Goal: Task Accomplishment & Management: Use online tool/utility

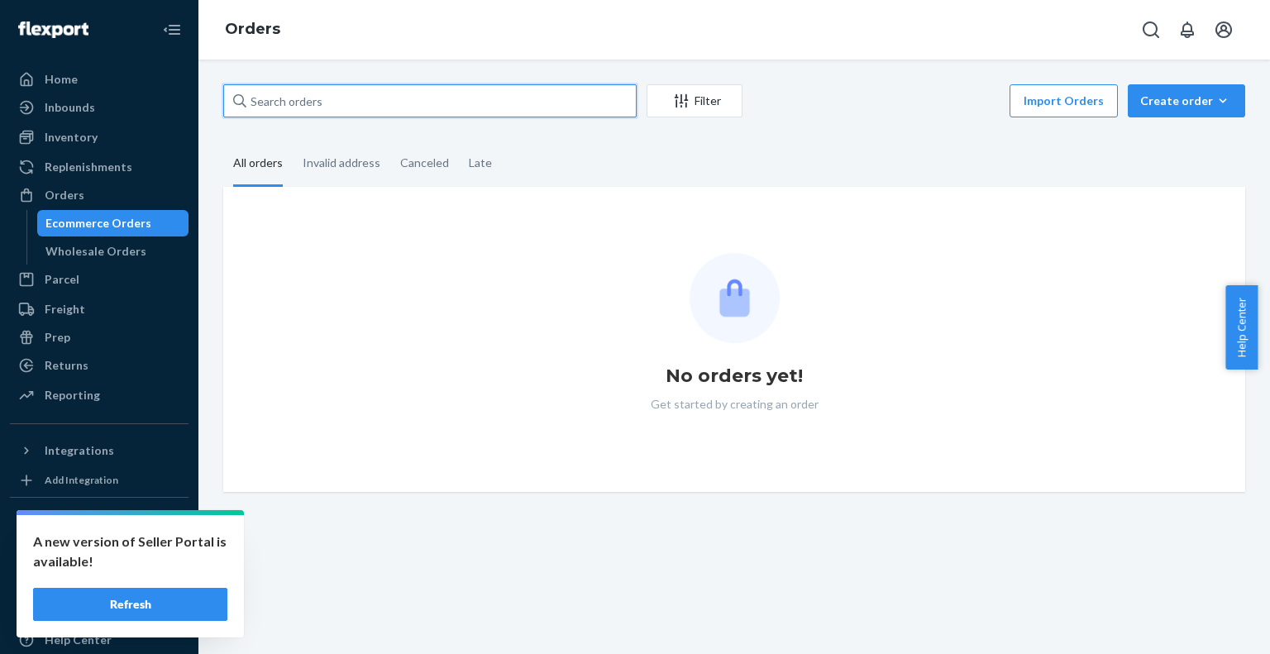
click at [356, 95] on input "text" at bounding box center [429, 100] width 413 height 33
paste input "4178554"
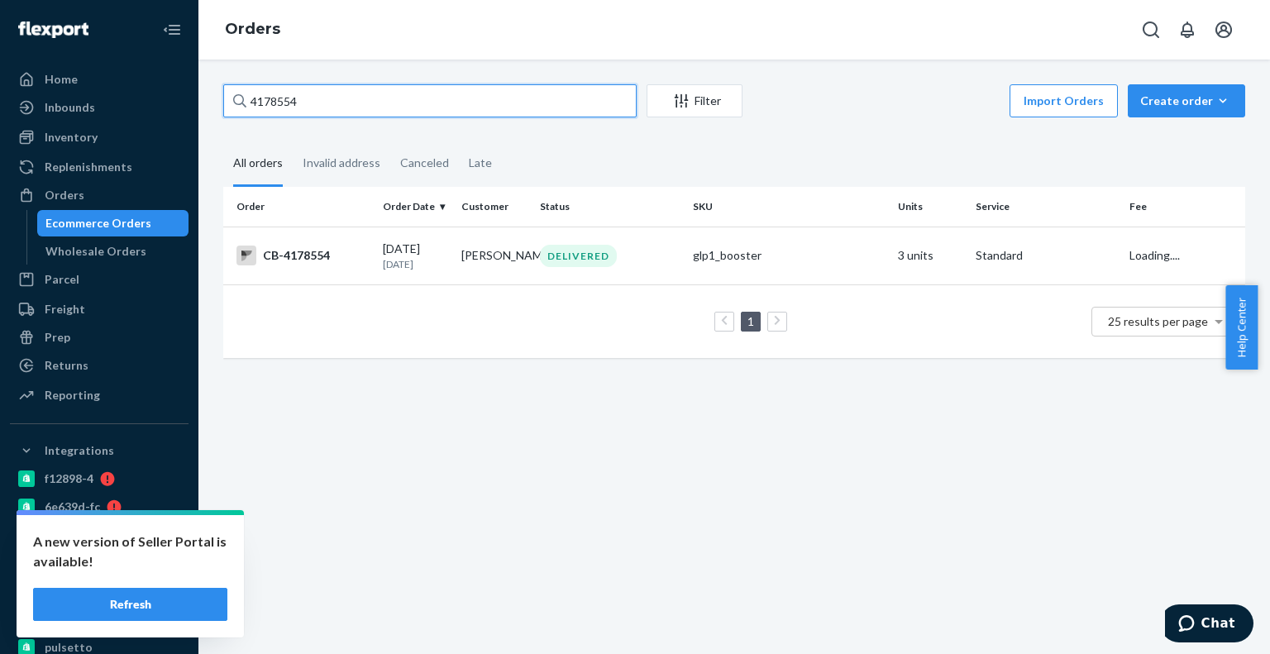
type input "4178554"
click at [415, 267] on p "[DATE]" at bounding box center [415, 264] width 65 height 14
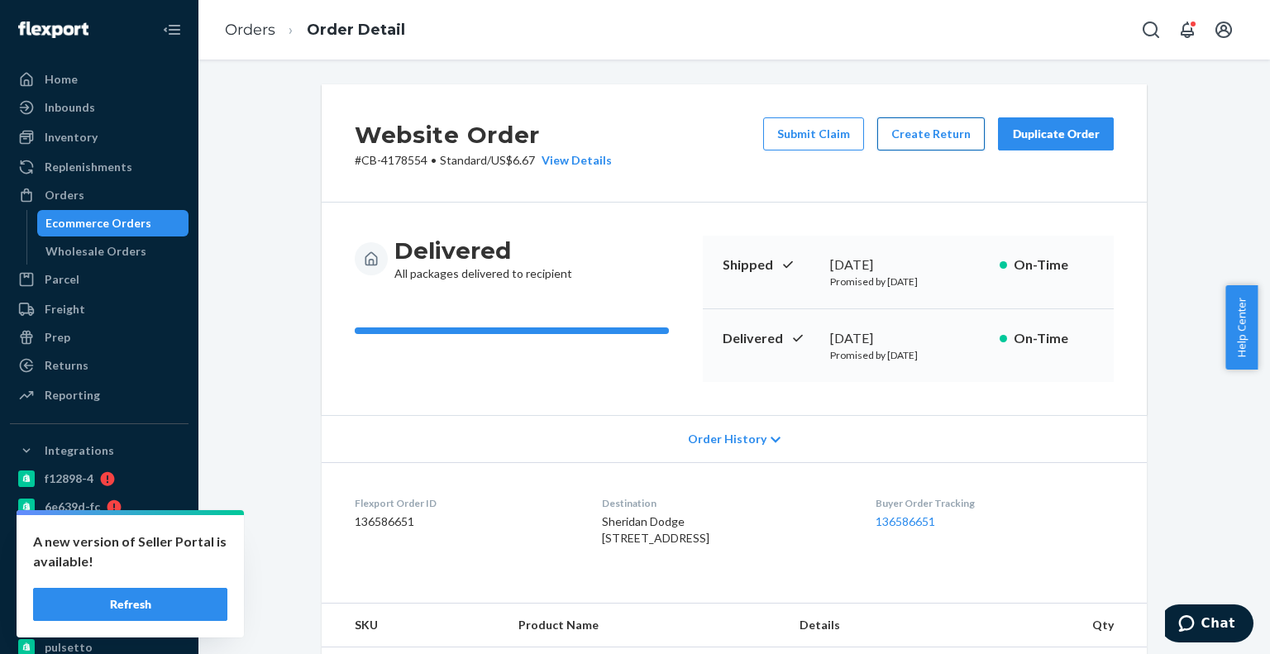
drag, startPoint x: 991, startPoint y: 135, endPoint x: 976, endPoint y: 135, distance: 14.9
click at [976, 135] on div "Submit Claim Create Return Duplicate Order" at bounding box center [939, 142] width 364 height 51
click at [976, 135] on button "Create Return" at bounding box center [930, 133] width 107 height 33
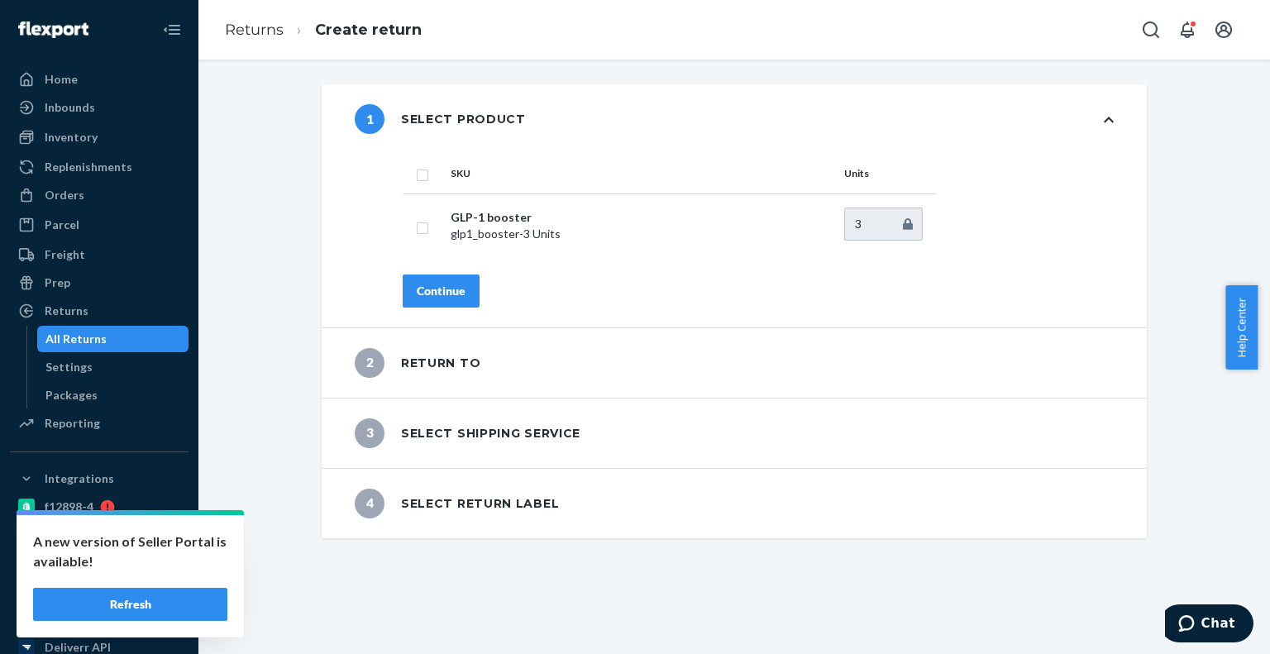
click at [416, 181] on input "checkbox" at bounding box center [422, 173] width 13 height 17
checkbox input "true"
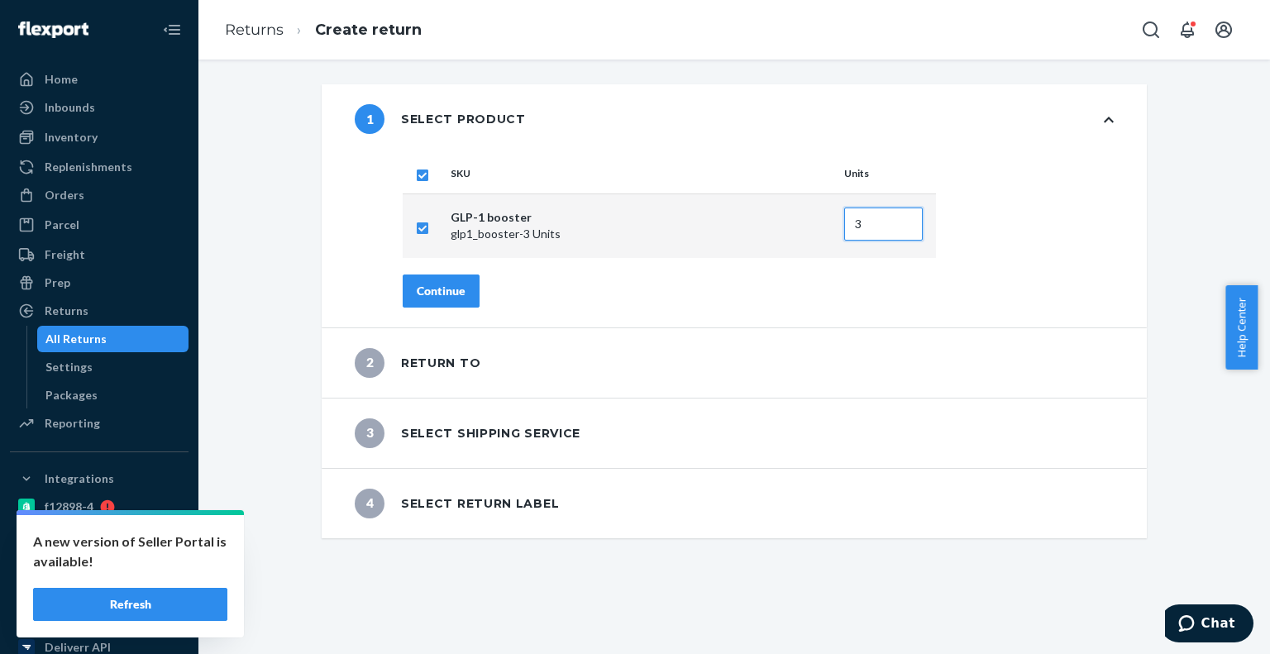
drag, startPoint x: 855, startPoint y: 222, endPoint x: 761, endPoint y: 224, distance: 94.3
click at [761, 224] on tr "GLP-1 booster glp1_booster - 3 Units 3" at bounding box center [669, 225] width 533 height 64
type input "2"
drag, startPoint x: 459, startPoint y: 332, endPoint x: 459, endPoint y: 303, distance: 28.1
click at [459, 329] on div "2 Return to" at bounding box center [734, 362] width 825 height 69
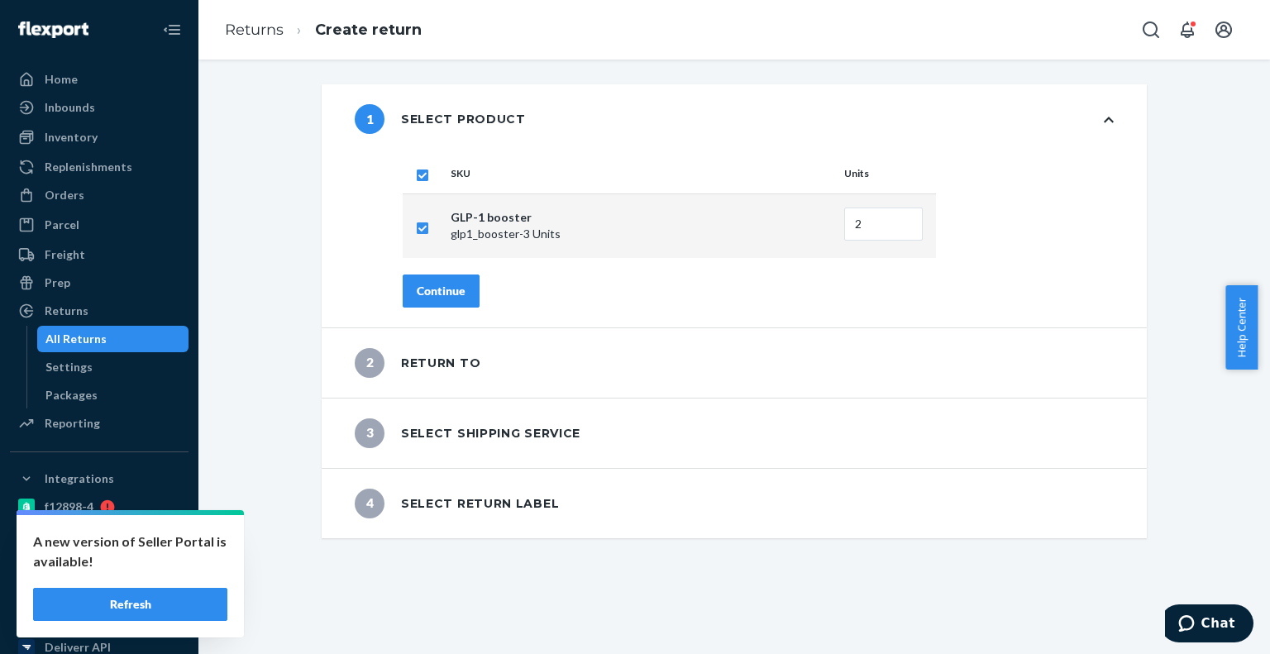
click at [459, 303] on button "Continue" at bounding box center [441, 291] width 77 height 33
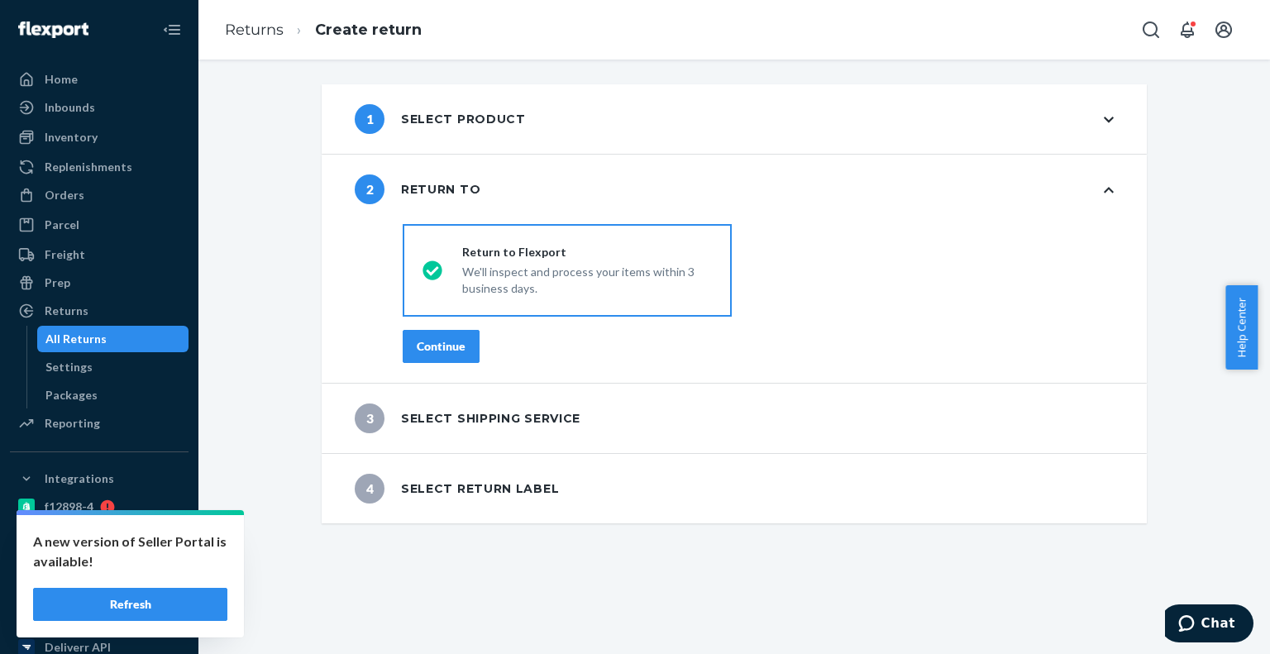
click at [463, 348] on button "Continue" at bounding box center [441, 346] width 77 height 33
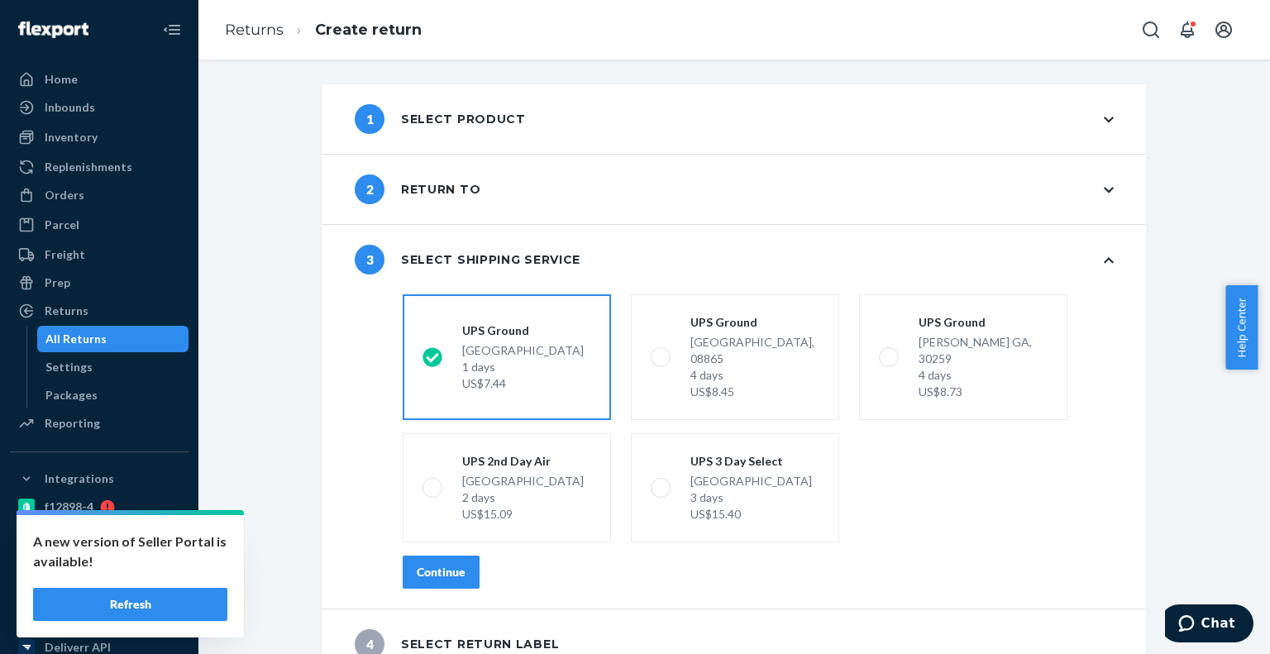
click at [443, 532] on div "shippingRatesRadioGroup [GEOGRAPHIC_DATA] 1 days US$7.44 [GEOGRAPHIC_DATA] 4 da…" at bounding box center [758, 448] width 777 height 321
click at [446, 556] on button "Continue" at bounding box center [441, 572] width 77 height 33
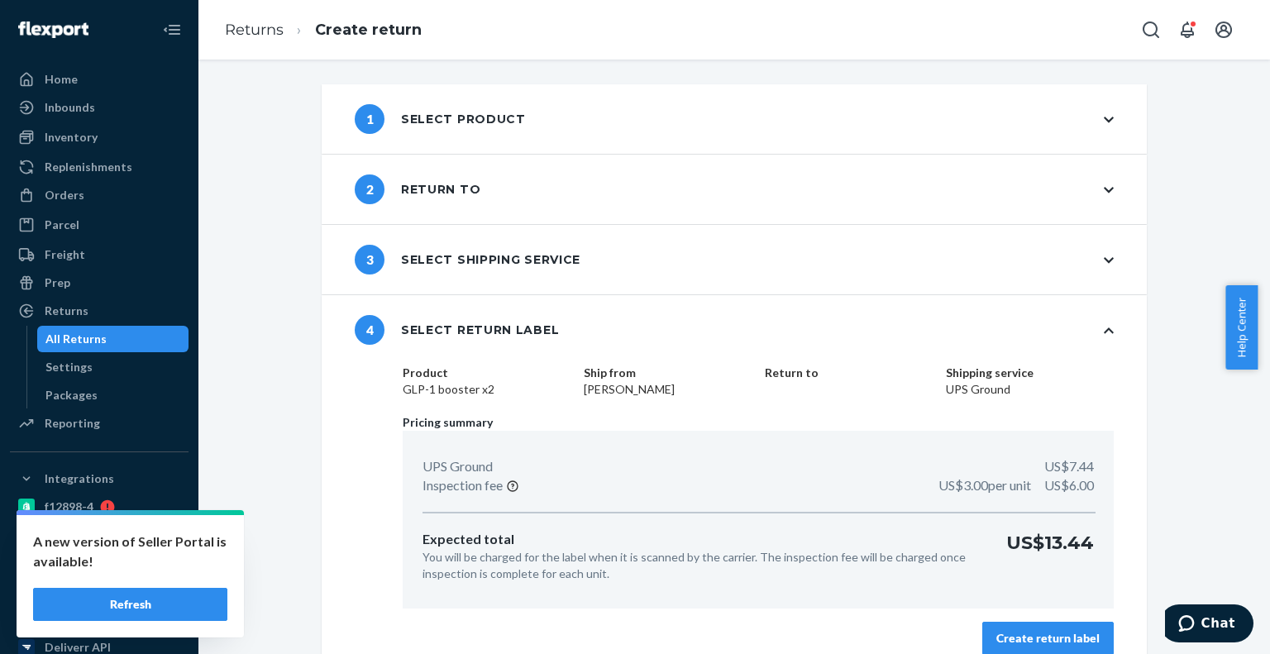
click at [1035, 626] on button "Create return label" at bounding box center [1047, 638] width 131 height 33
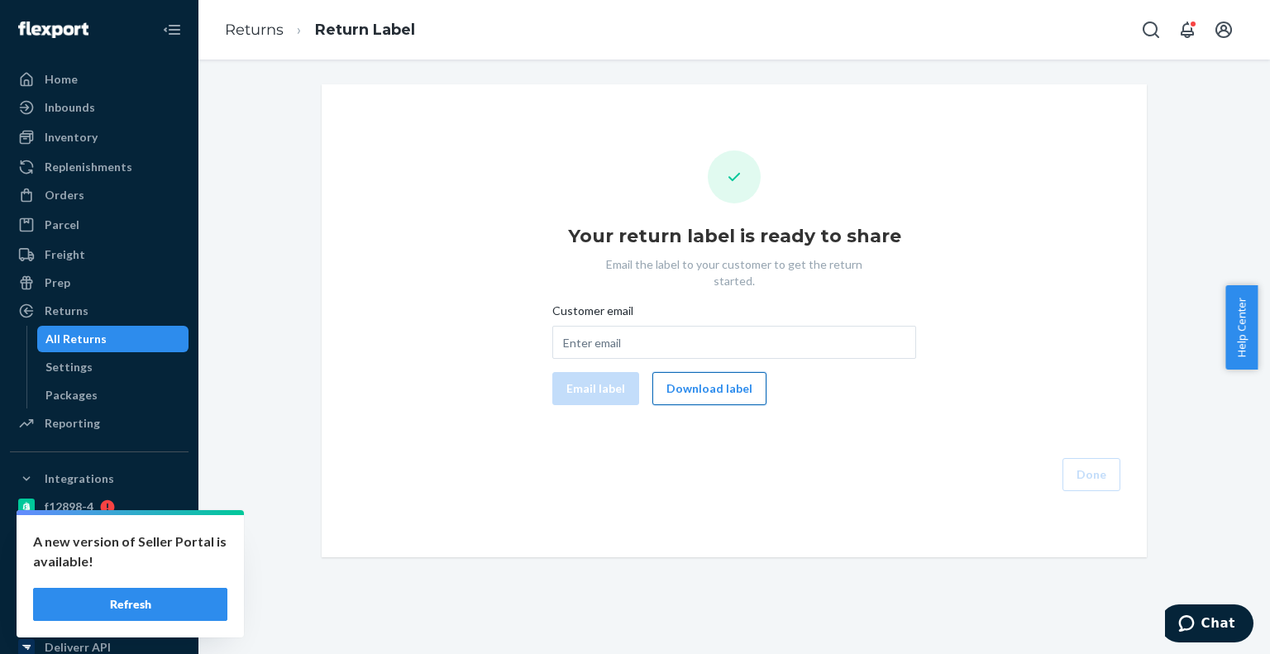
click at [658, 383] on button "Download label" at bounding box center [709, 388] width 114 height 33
